Goal: Transaction & Acquisition: Book appointment/travel/reservation

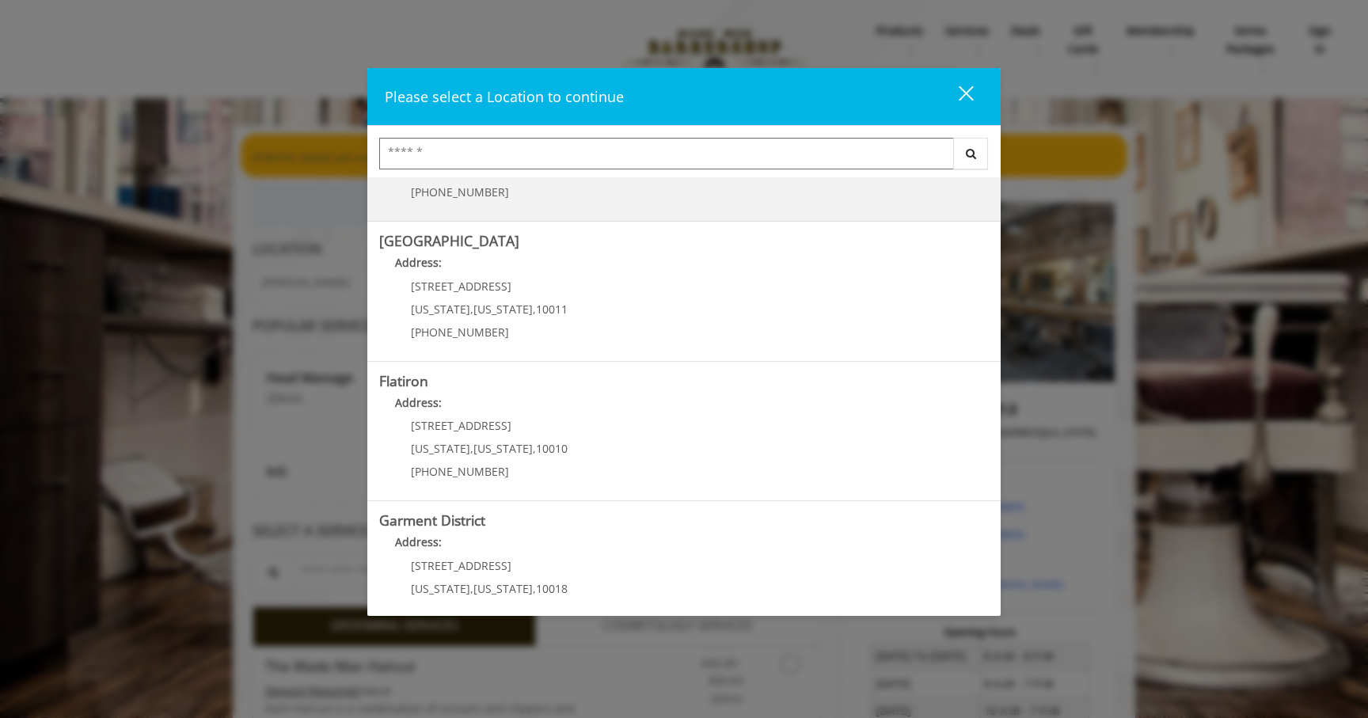
scroll to position [223, 0]
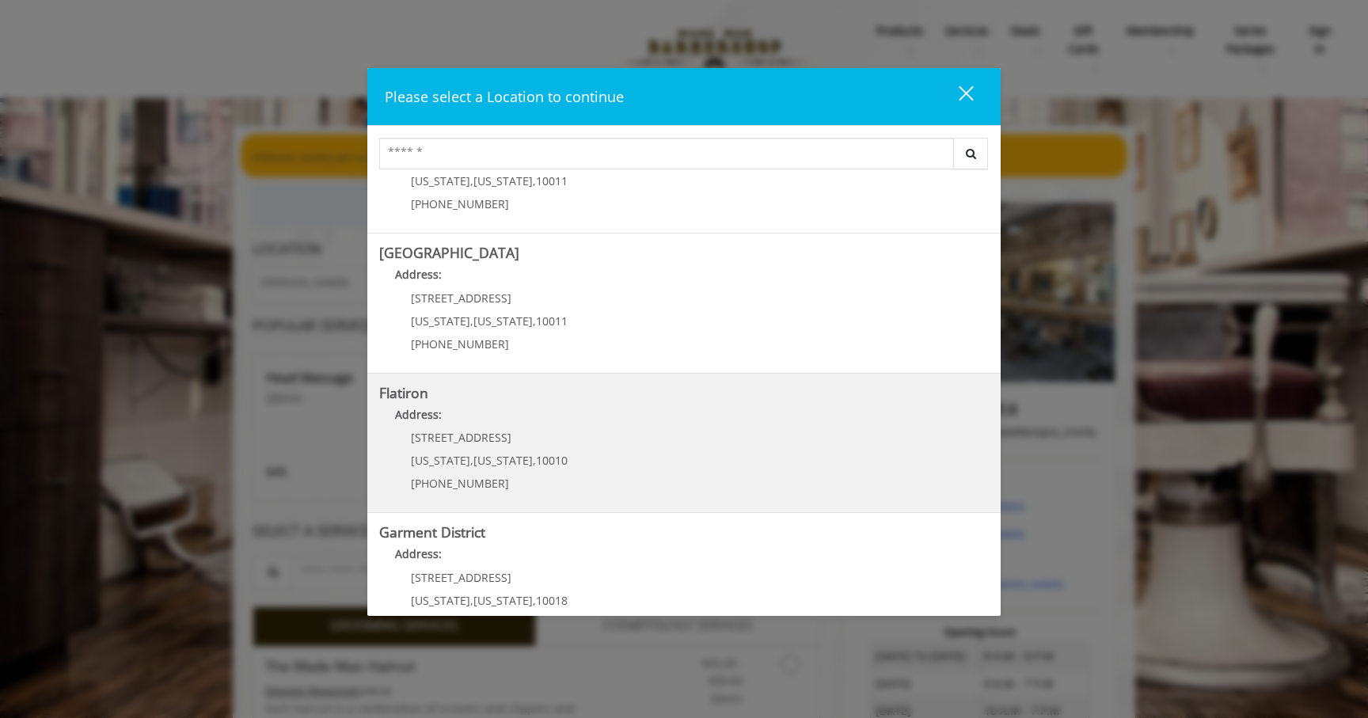
click at [474, 449] on div "[STREET_ADDRESS][US_STATE][US_STATE] (917) 475-1765" at bounding box center [477, 466] width 196 height 69
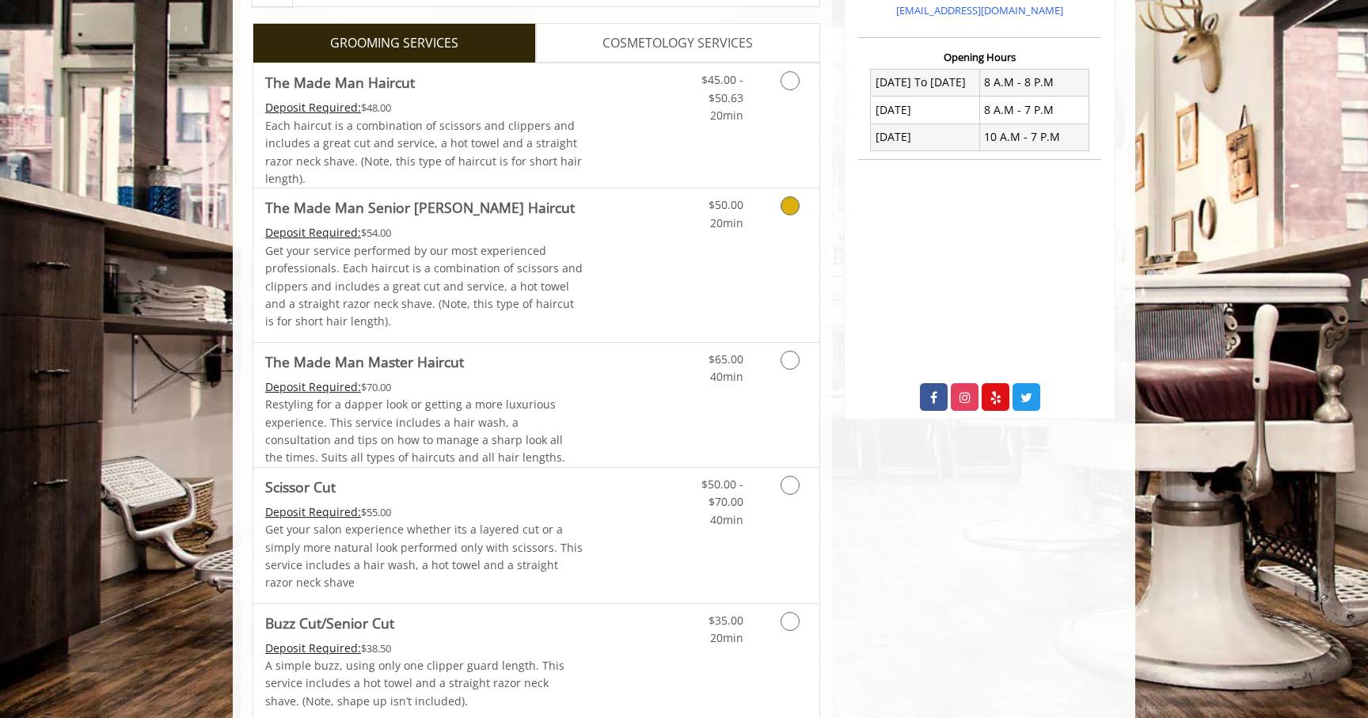
scroll to position [386, 0]
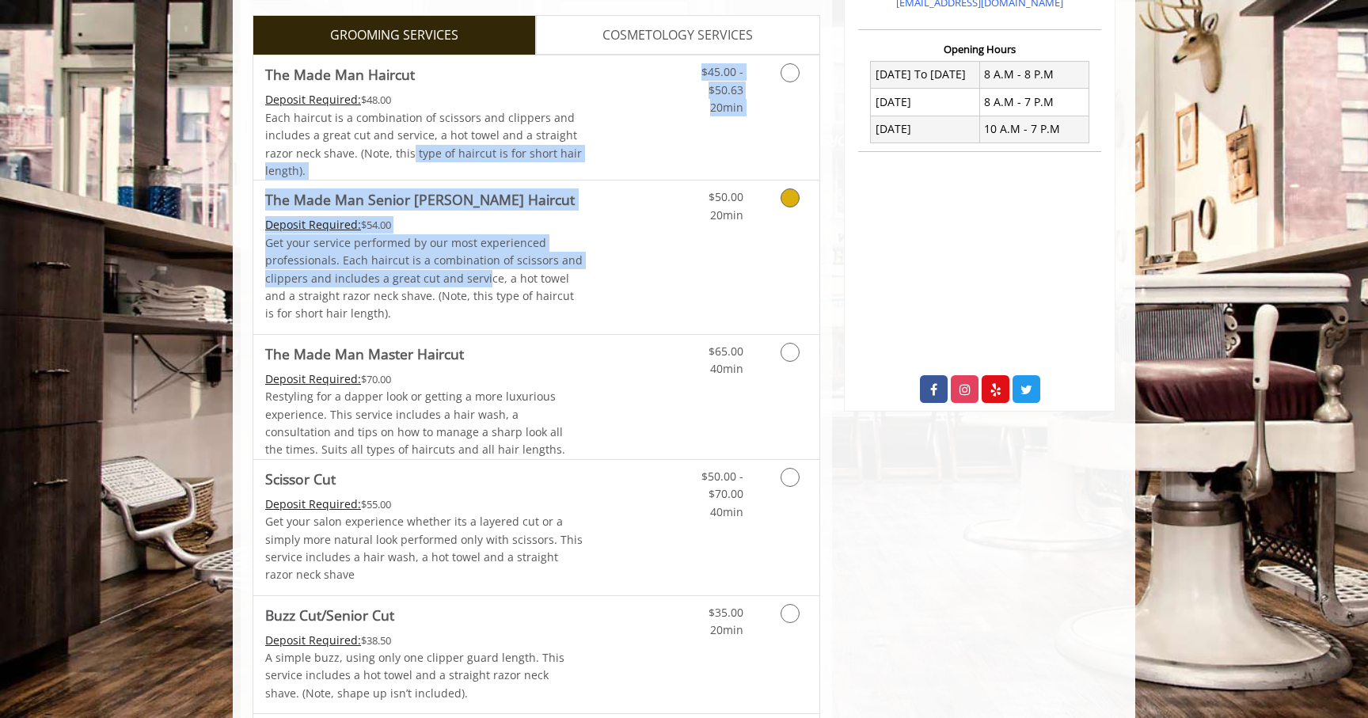
drag, startPoint x: 411, startPoint y: 146, endPoint x: 481, endPoint y: 283, distance: 153.0
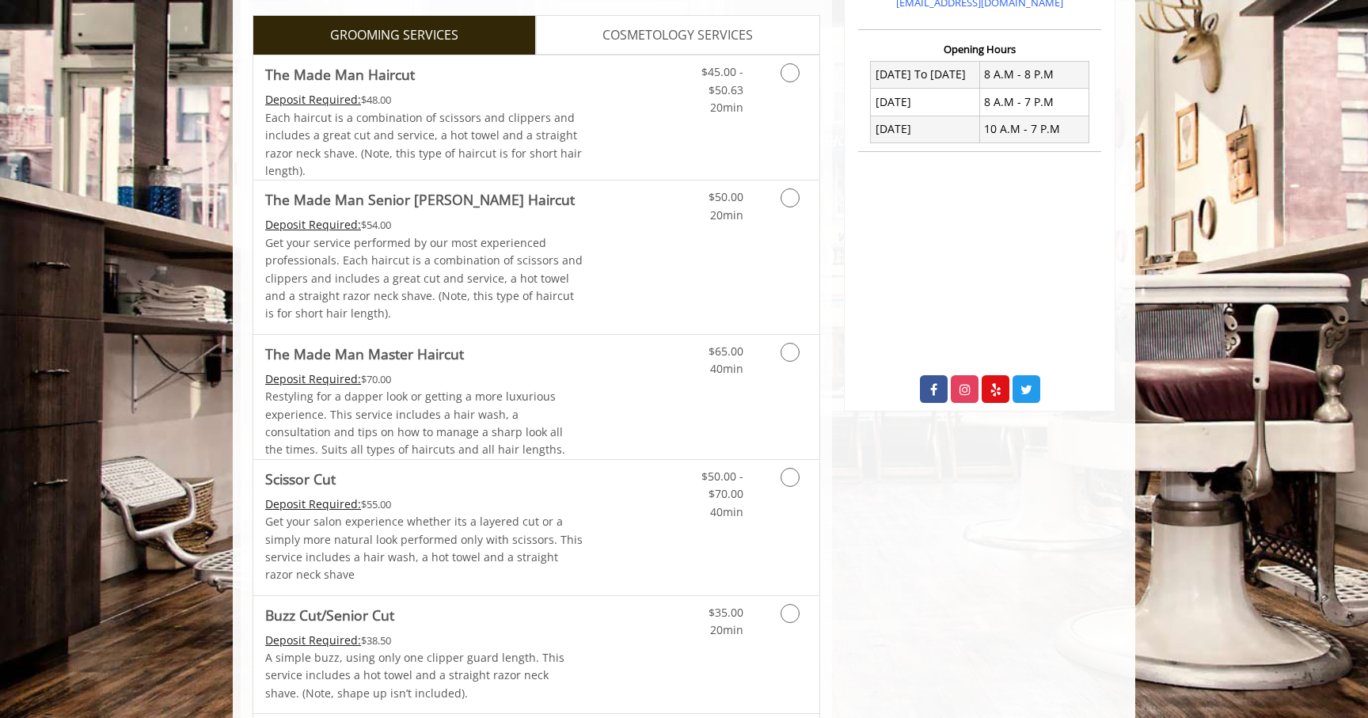
click at [598, 281] on link "Discounted Price" at bounding box center [631, 257] width 94 height 153
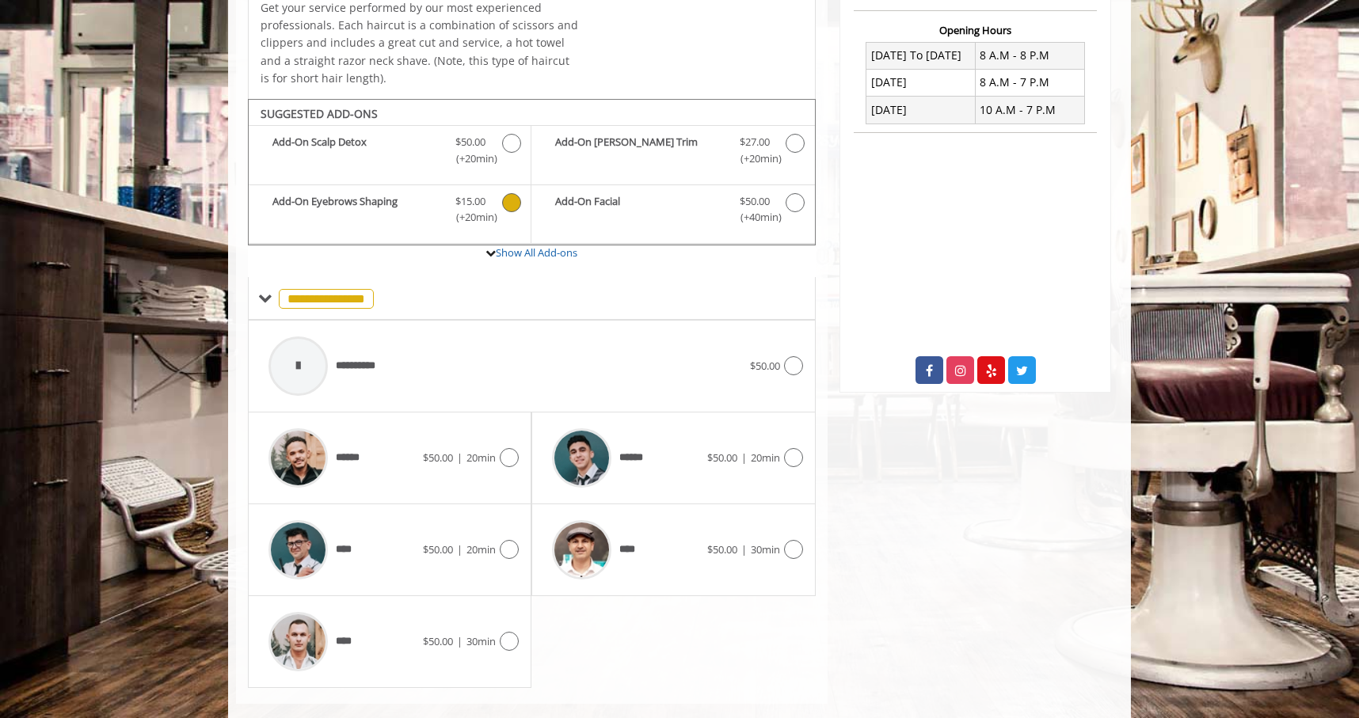
scroll to position [429, 0]
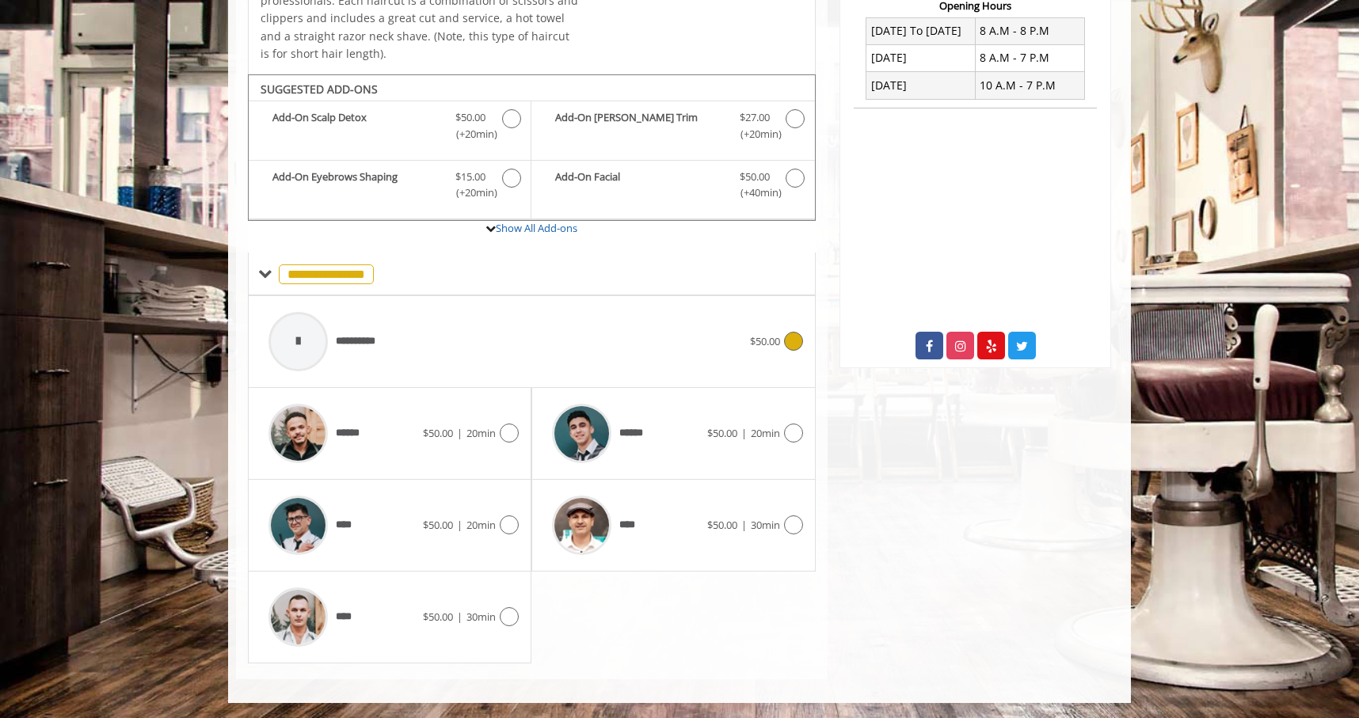
drag, startPoint x: 518, startPoint y: 352, endPoint x: 532, endPoint y: 336, distance: 21.3
click at [532, 336] on div "**********" at bounding box center [504, 341] width 489 height 75
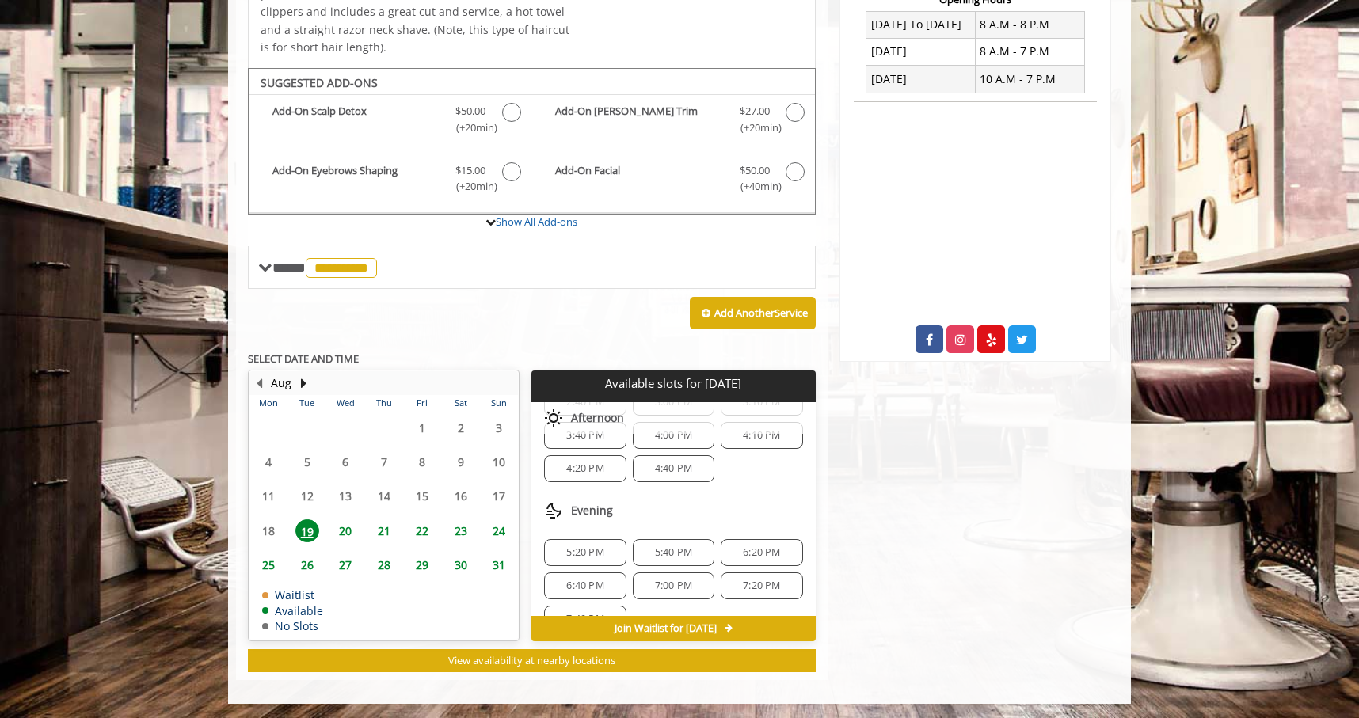
scroll to position [120, 0]
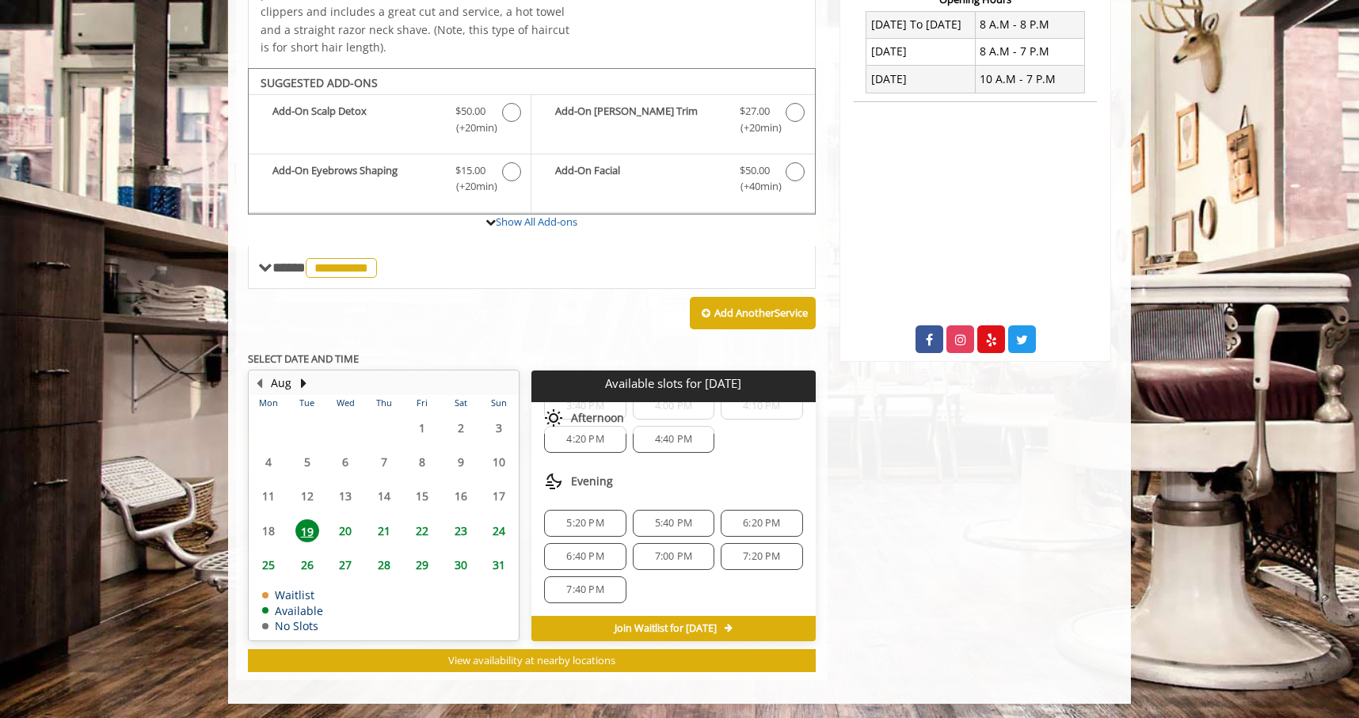
click at [588, 558] on span "6:40 PM" at bounding box center [584, 556] width 37 height 13
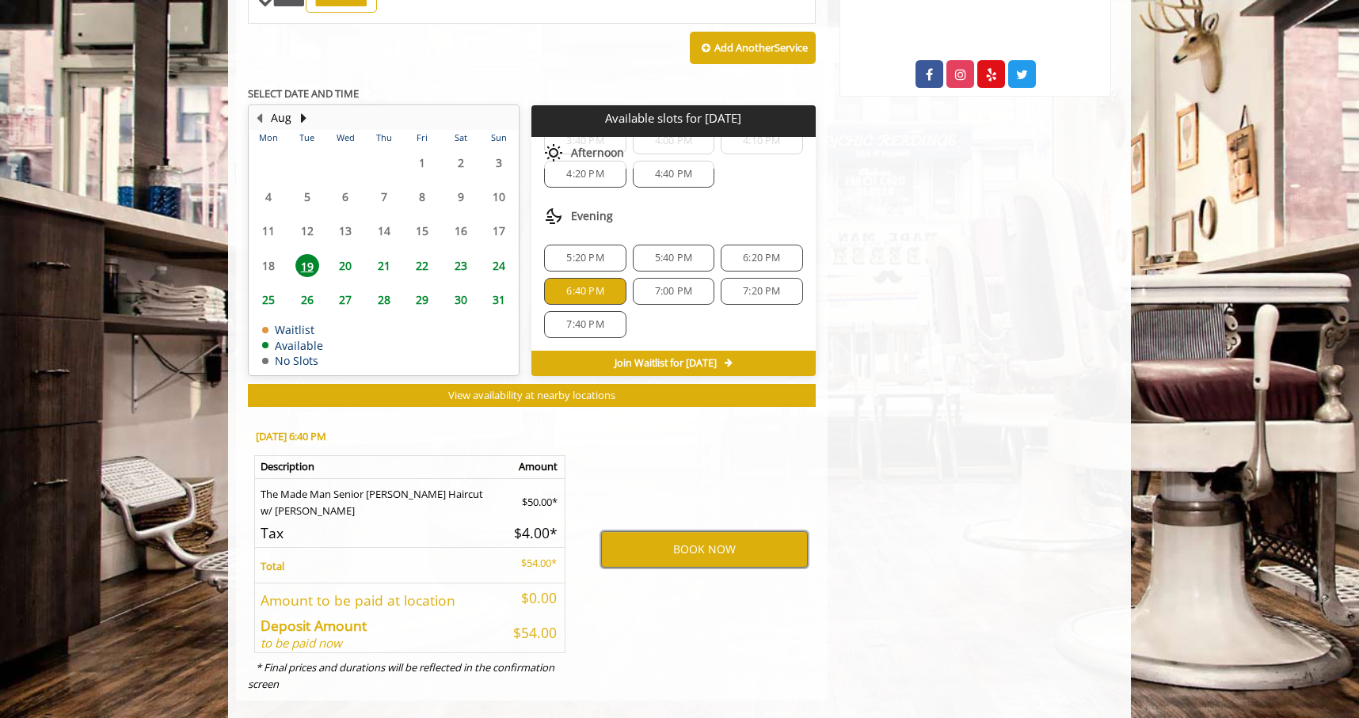
scroll to position [704, 0]
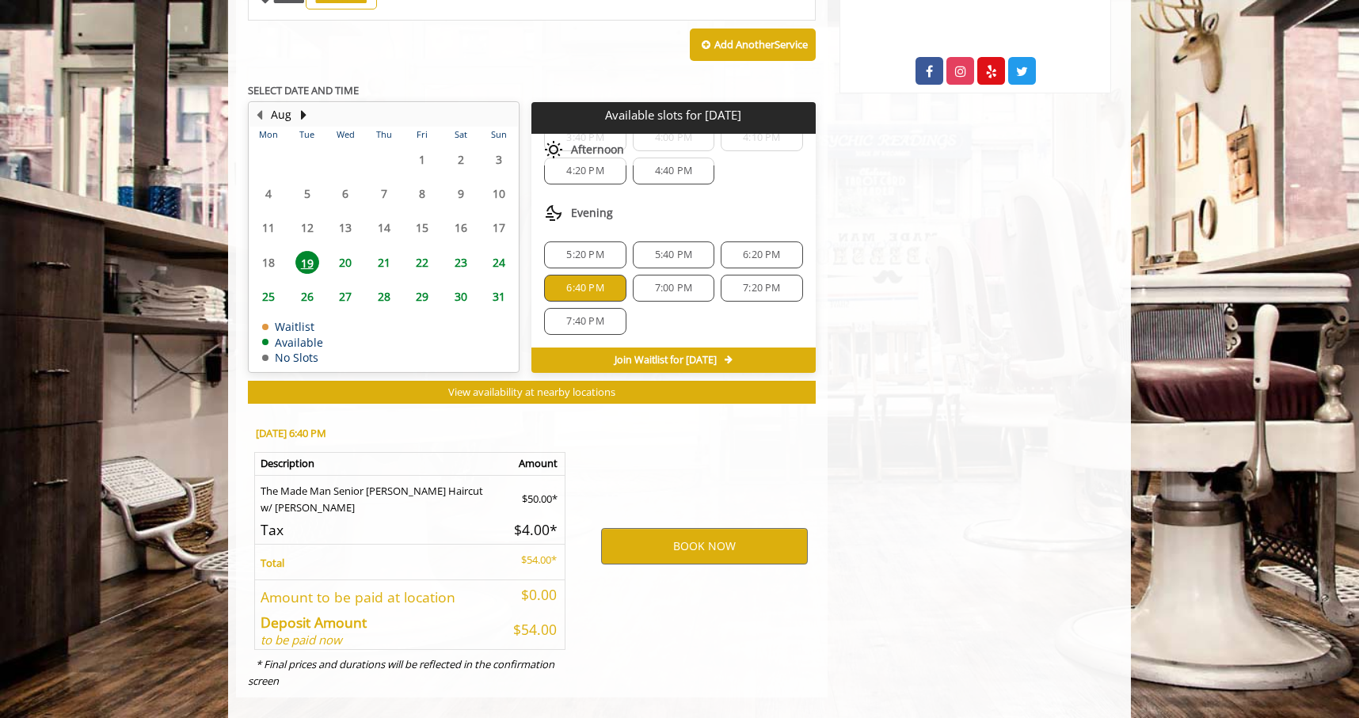
click at [773, 260] on span "6:20 PM" at bounding box center [761, 255] width 67 height 13
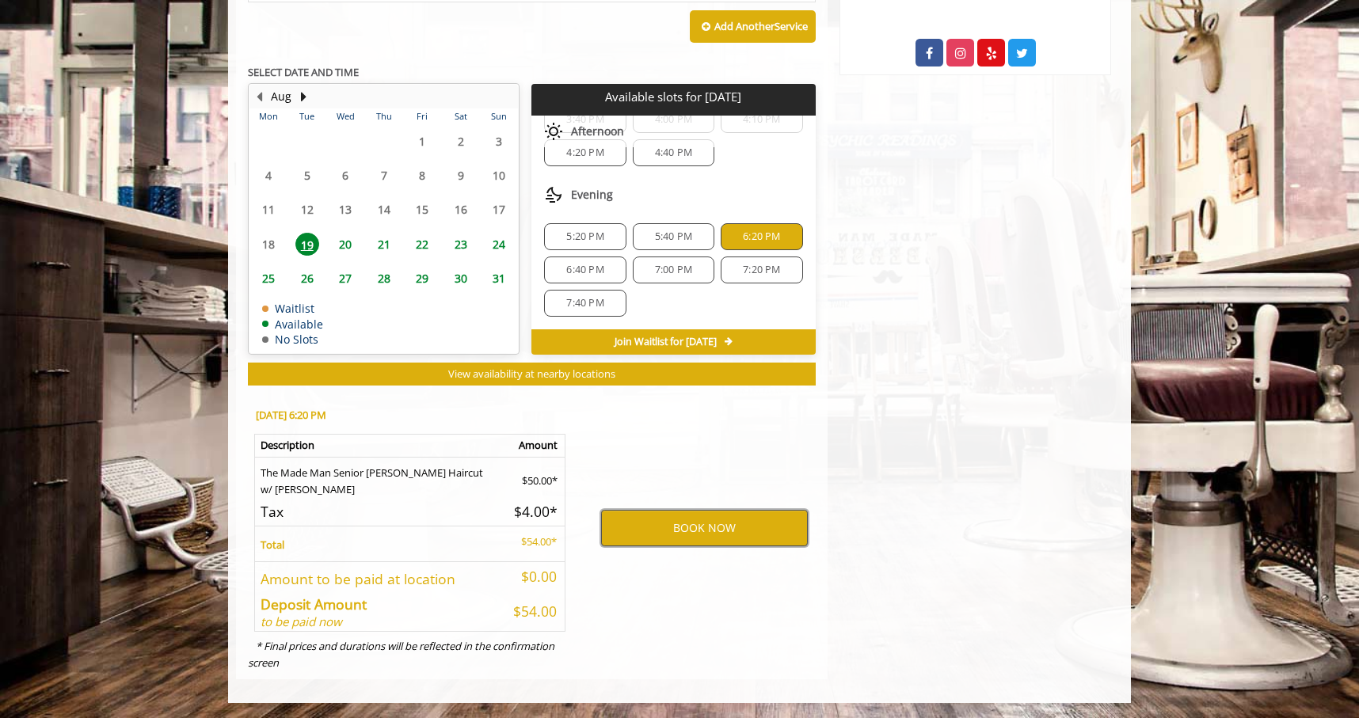
click at [664, 527] on button "BOOK NOW" at bounding box center [704, 528] width 207 height 36
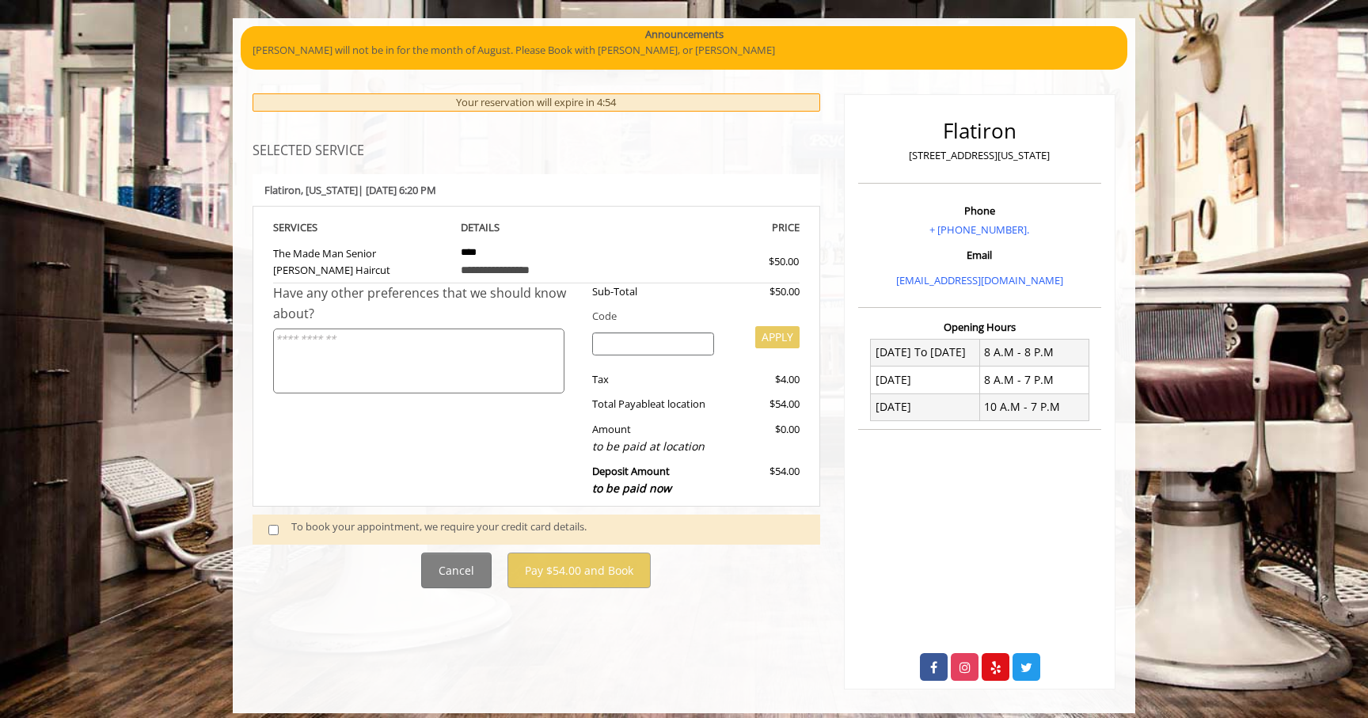
scroll to position [119, 0]
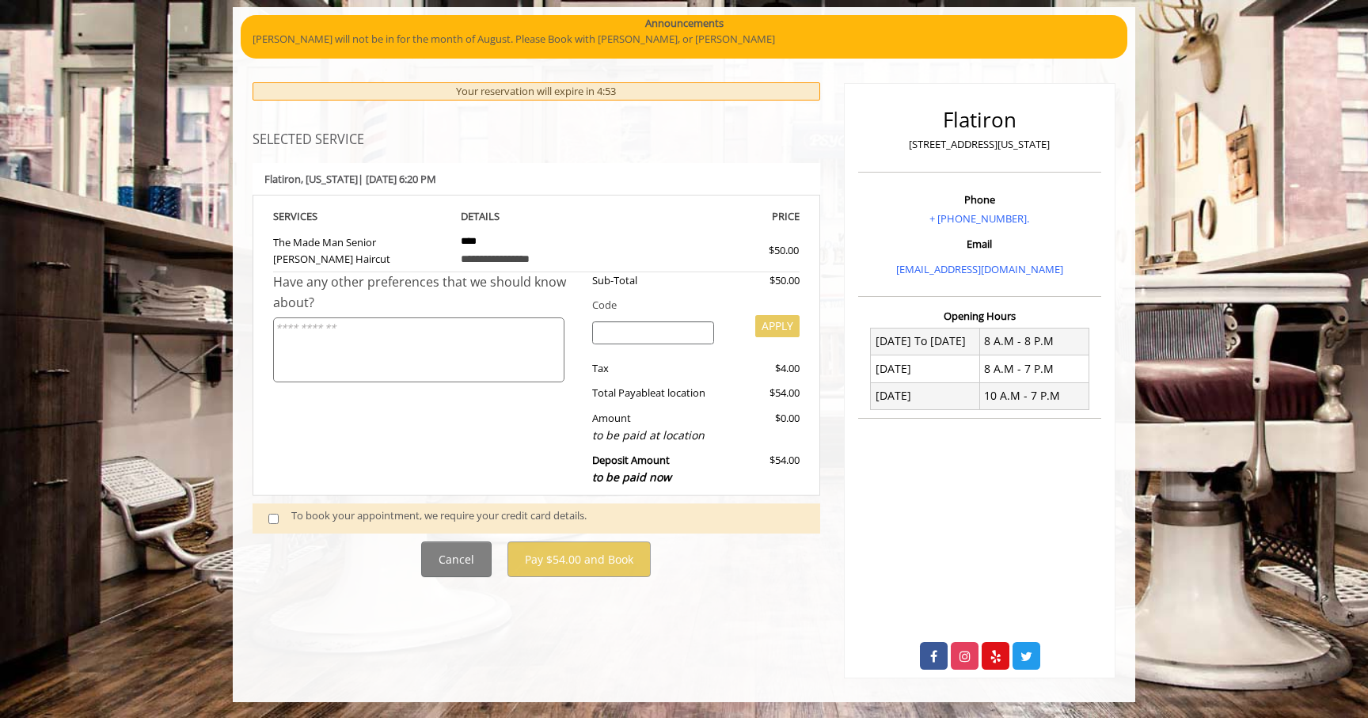
click at [500, 342] on textarea at bounding box center [418, 351] width 291 height 66
click at [371, 517] on div "To book your appointment, we require your credit card details." at bounding box center [547, 518] width 513 height 21
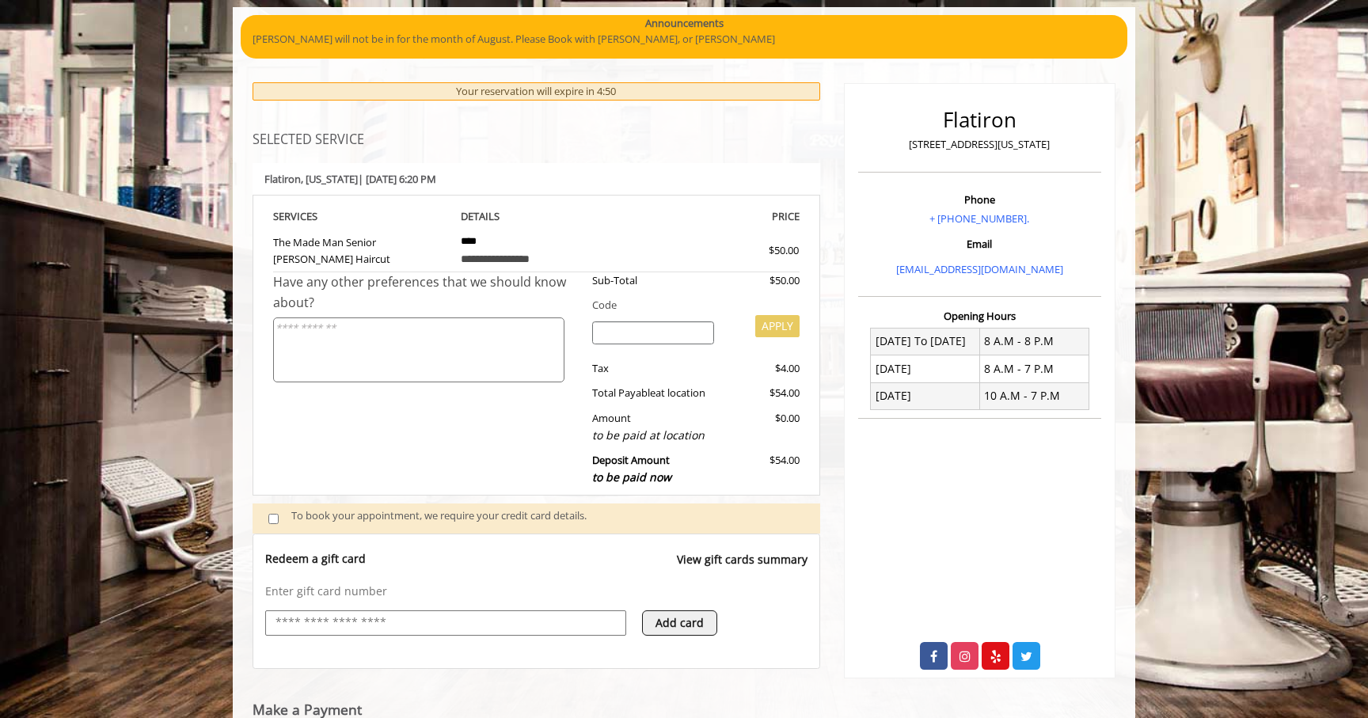
scroll to position [162, 0]
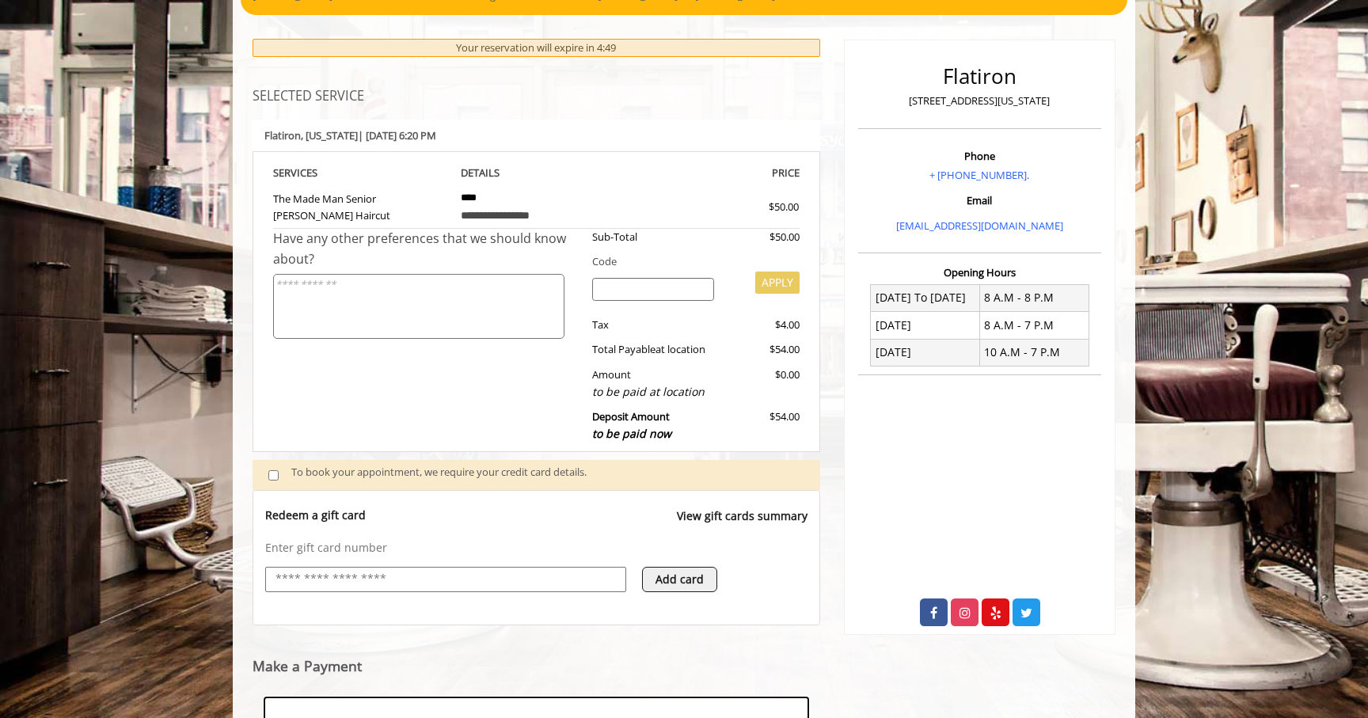
click at [390, 578] on input "text" at bounding box center [446, 579] width 344 height 19
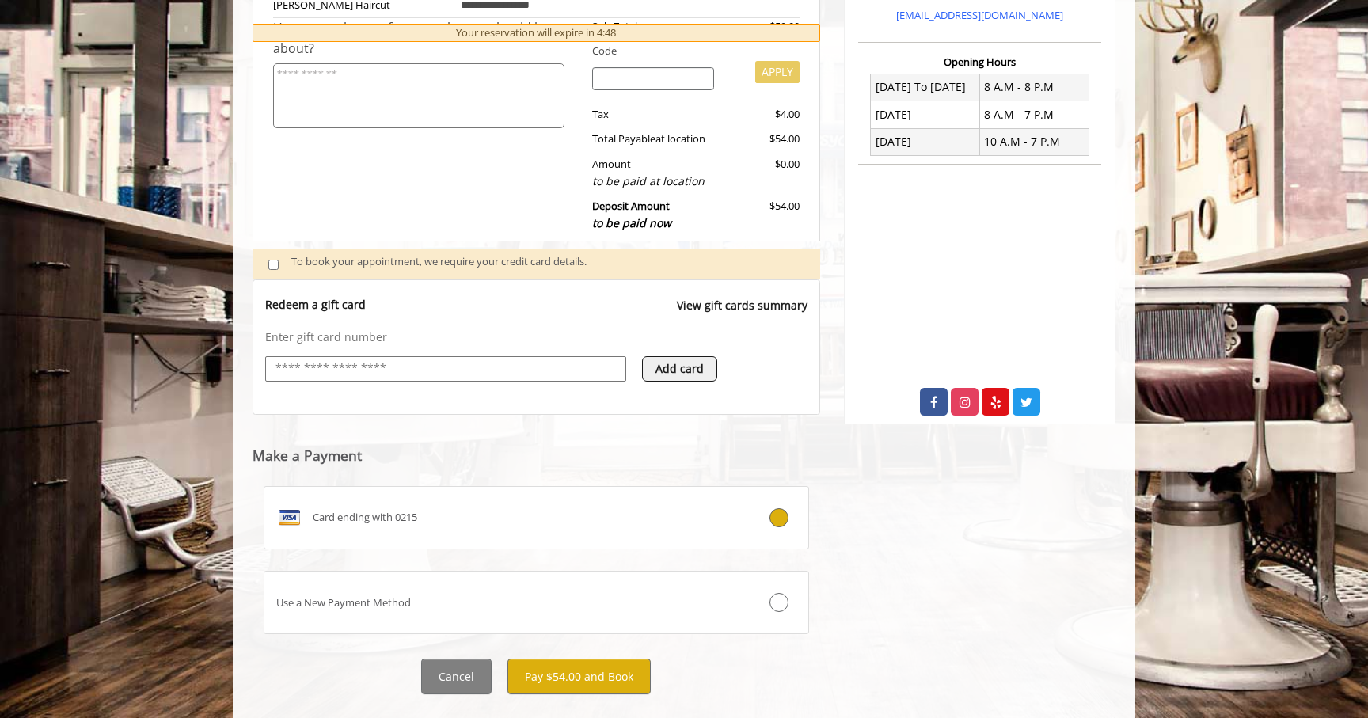
scroll to position [405, 0]
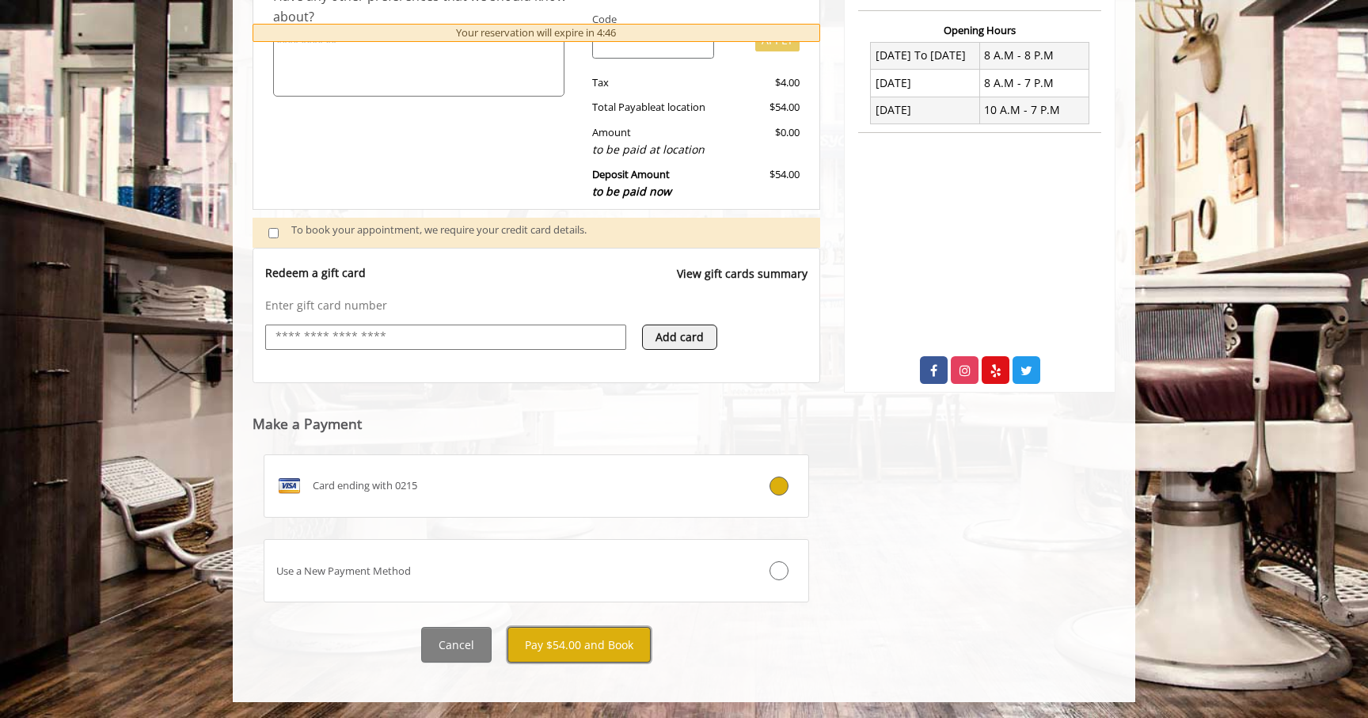
click at [545, 646] on button "Pay $54.00 and Book" at bounding box center [579, 645] width 143 height 36
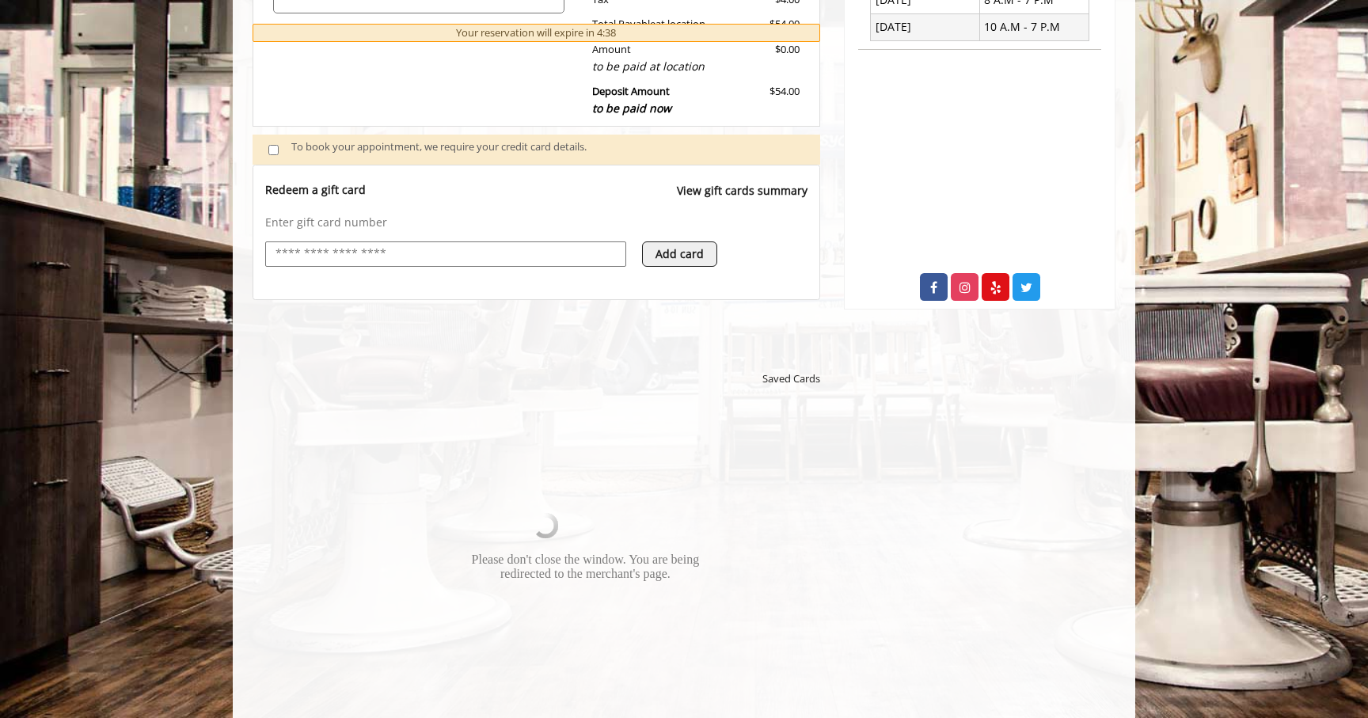
scroll to position [489, 0]
